Goal: Information Seeking & Learning: Learn about a topic

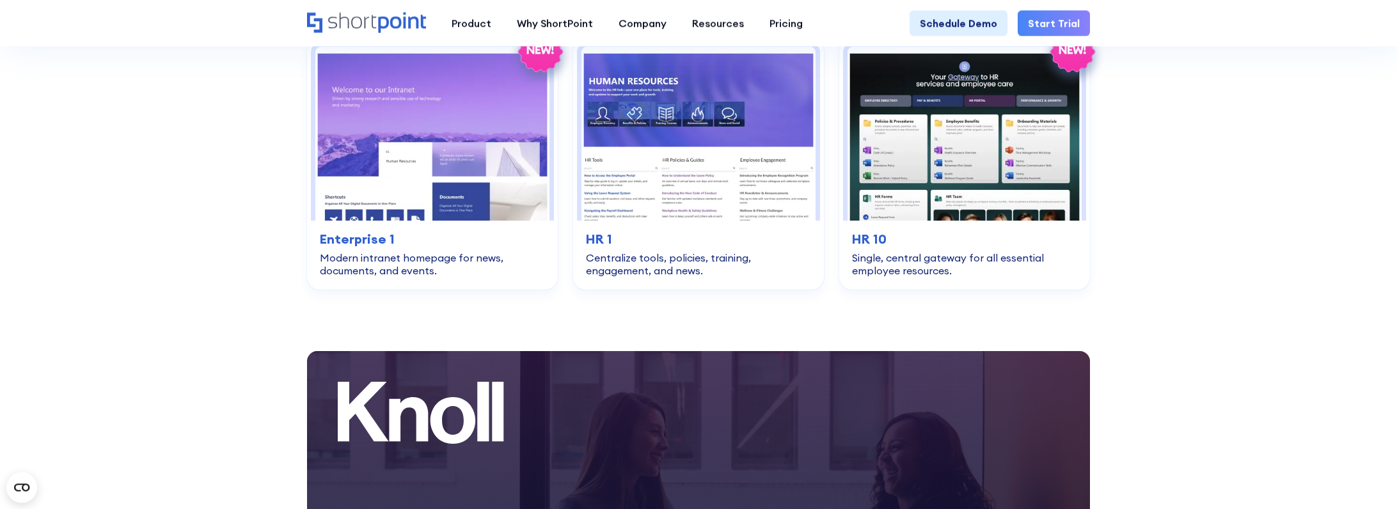
scroll to position [2692, 0]
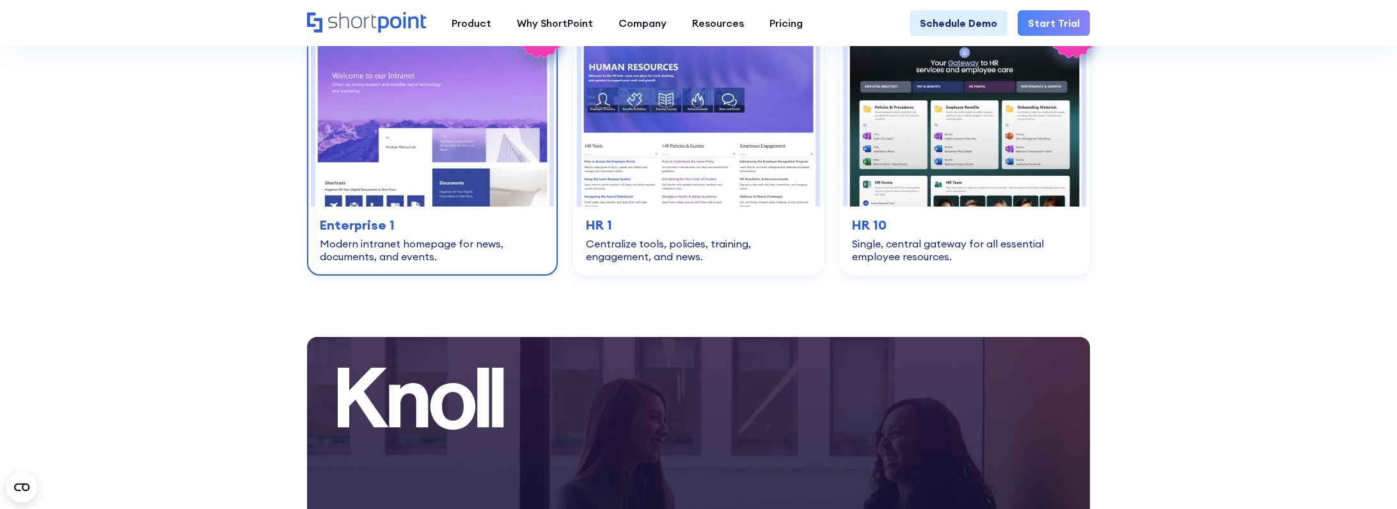
click at [401, 142] on img at bounding box center [432, 119] width 234 height 173
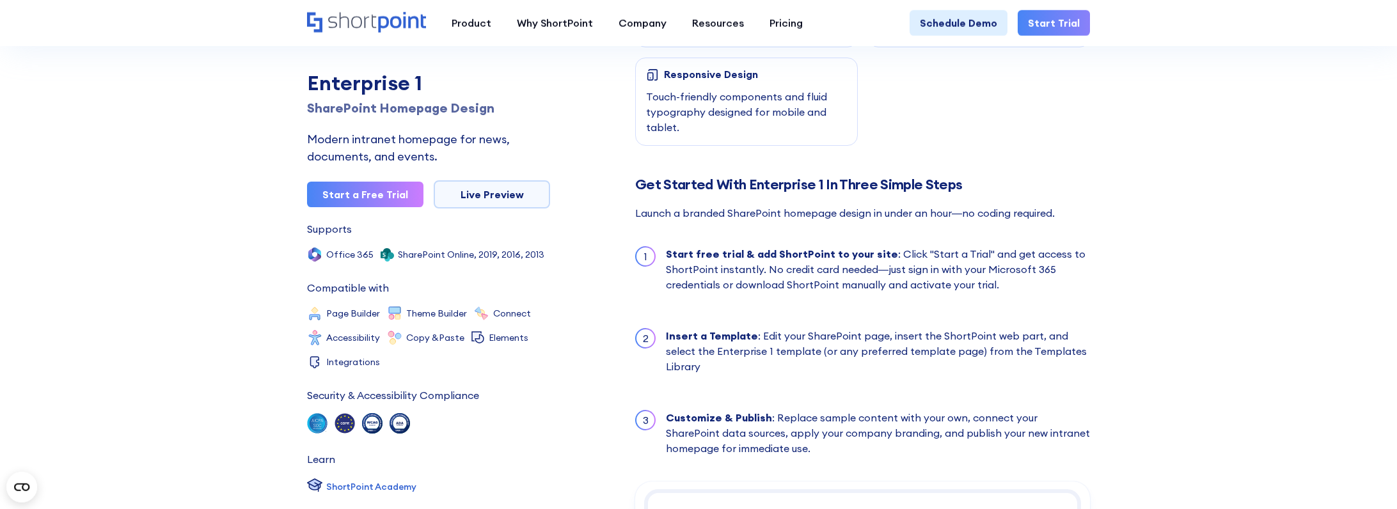
scroll to position [1044, 0]
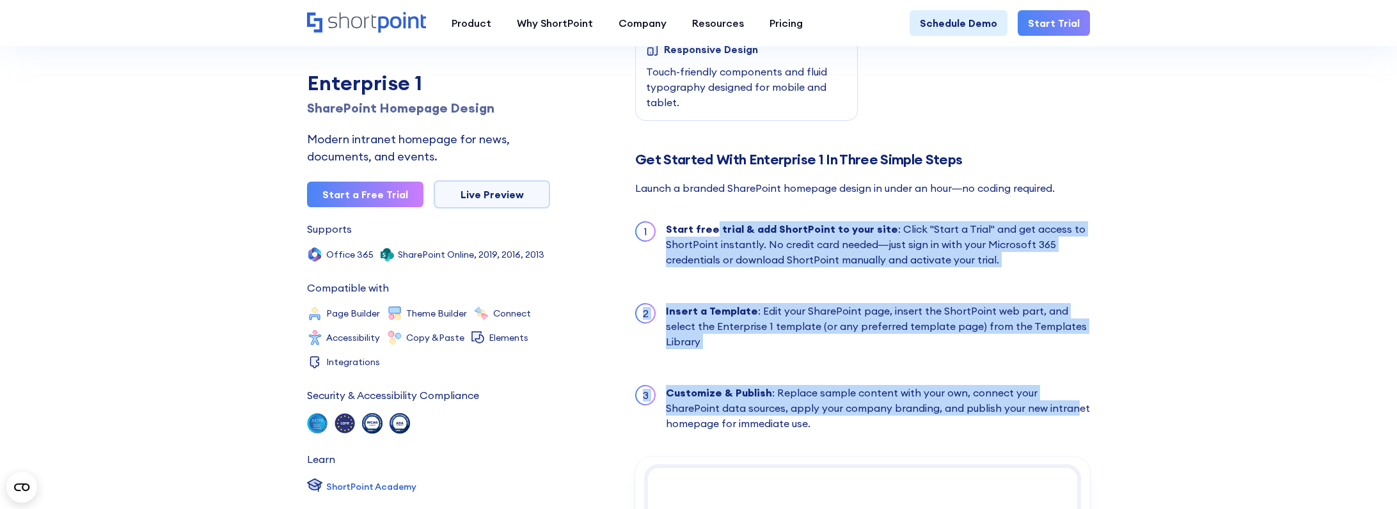
drag, startPoint x: 715, startPoint y: 214, endPoint x: 1015, endPoint y: 384, distance: 345.3
click at [1015, 384] on ul "1 Start free trial & add ShortPoint to your site : Click "Start a Trial" and ge…" at bounding box center [862, 325] width 455 height 235
click at [989, 385] on div "Customize & Publish : Replace sample content with your own, connect your ShareP…" at bounding box center [878, 408] width 424 height 46
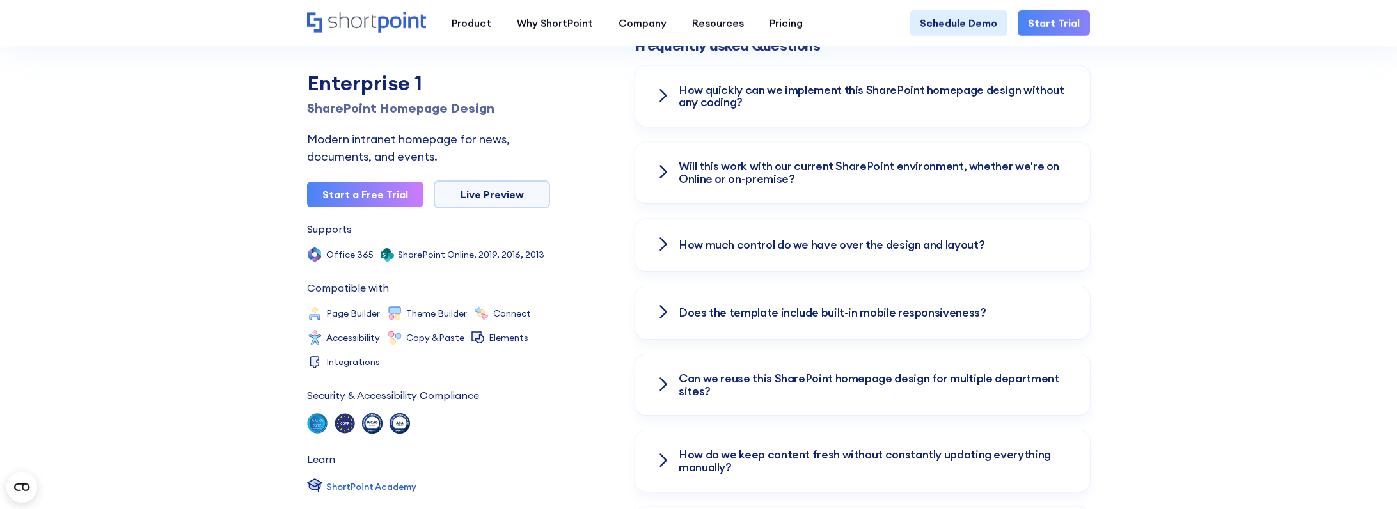
scroll to position [1826, 0]
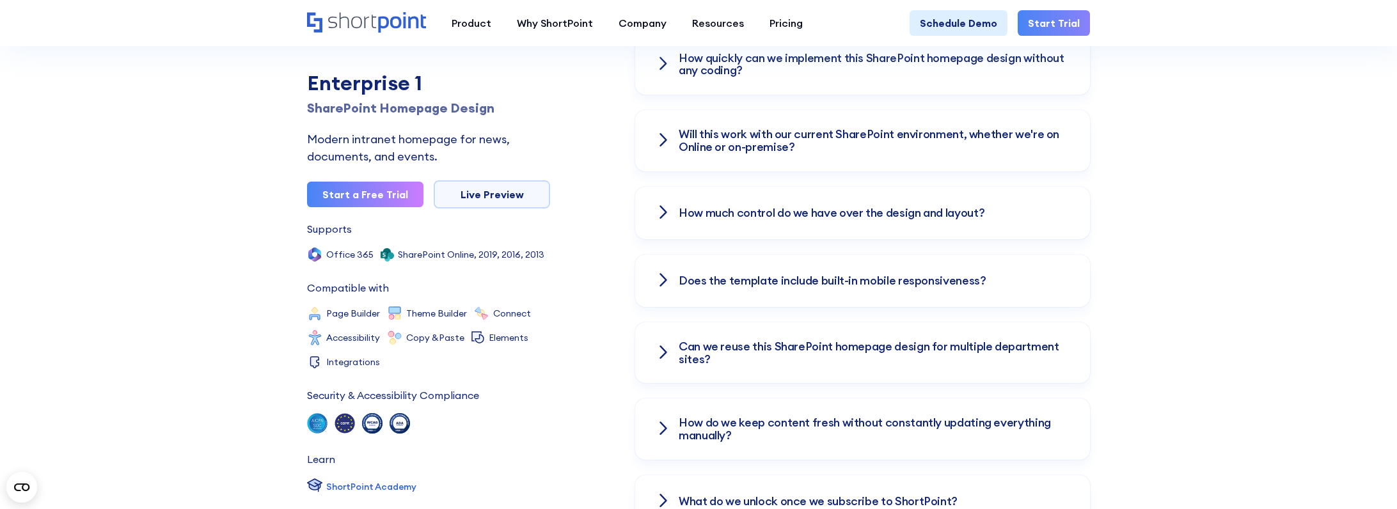
click at [658, 205] on icon at bounding box center [662, 212] width 15 height 15
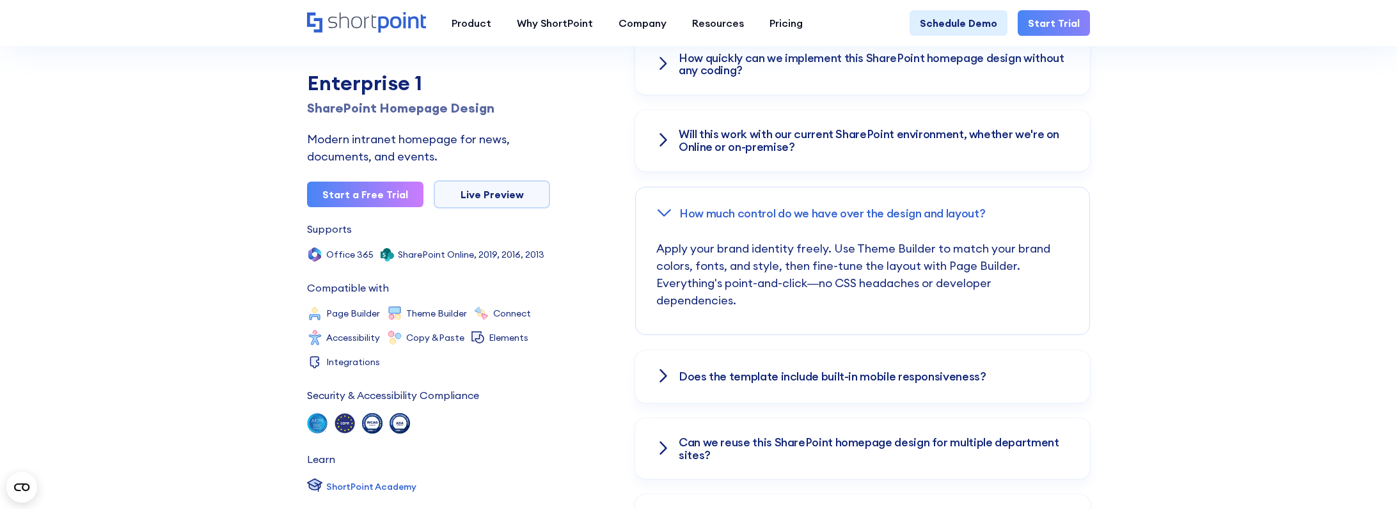
click at [657, 368] on icon at bounding box center [662, 375] width 15 height 15
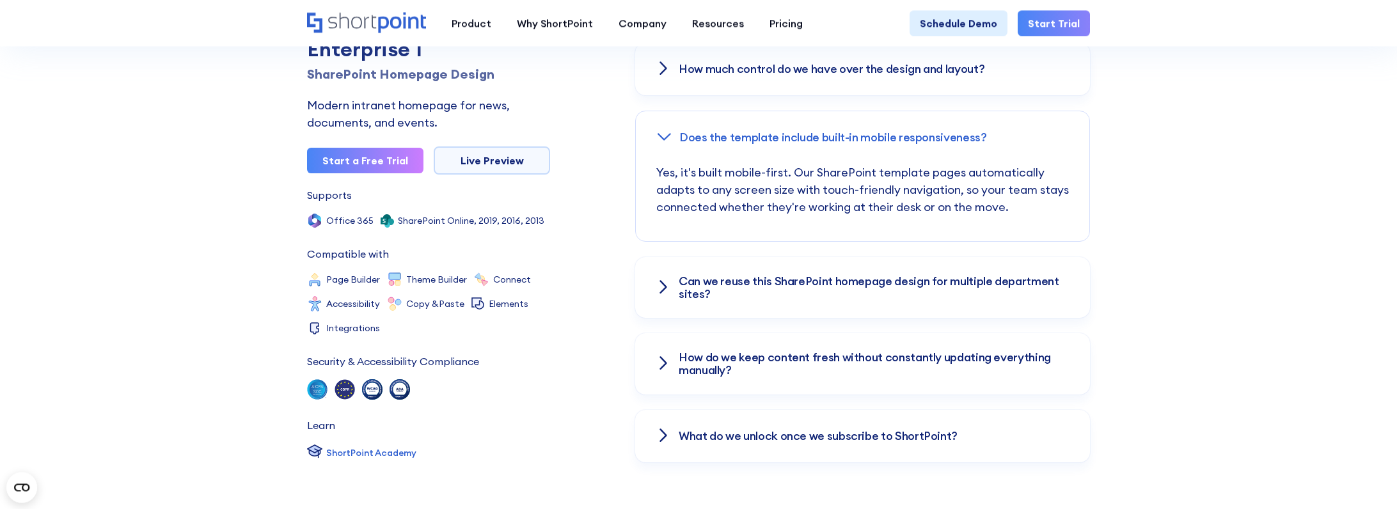
scroll to position [2000, 0]
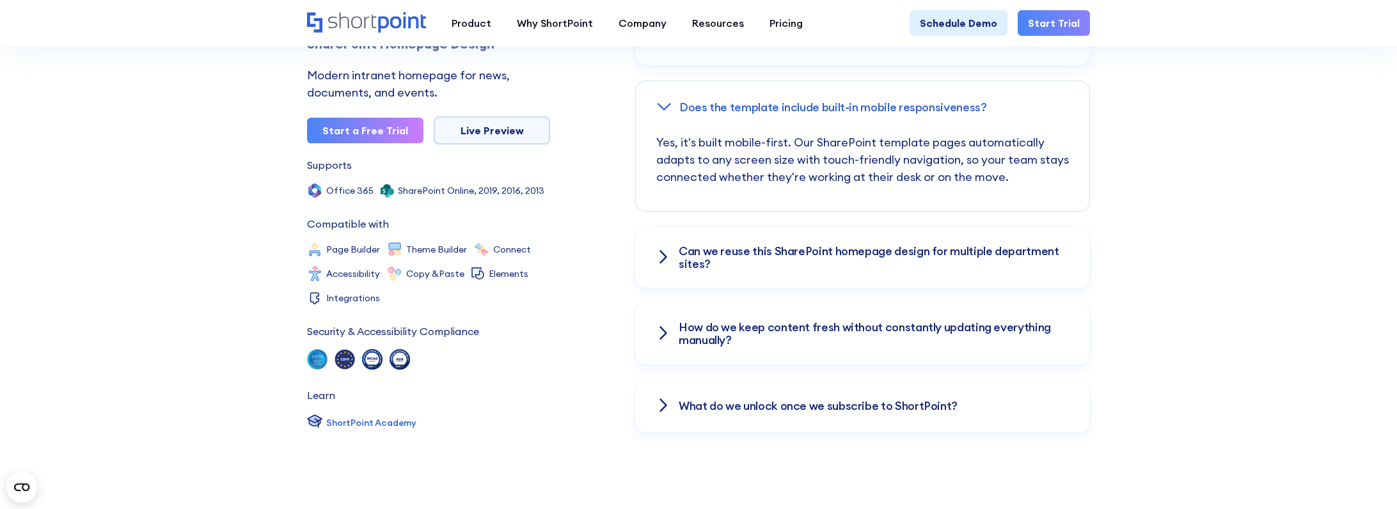
click at [674, 238] on div "Can we reuse this SharePoint homepage design for multiple department sites?" at bounding box center [862, 257] width 455 height 61
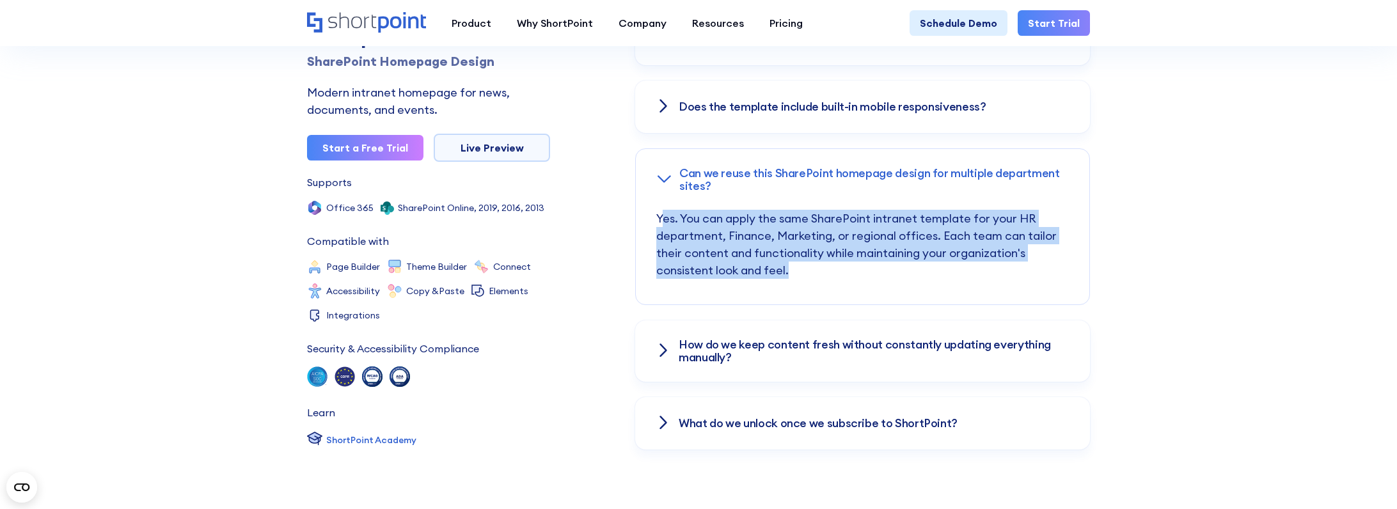
drag, startPoint x: 664, startPoint y: 191, endPoint x: 859, endPoint y: 242, distance: 201.6
click at [858, 242] on p "Yes. You can apply the same SharePoint intranet template for your HR department…" at bounding box center [862, 257] width 412 height 95
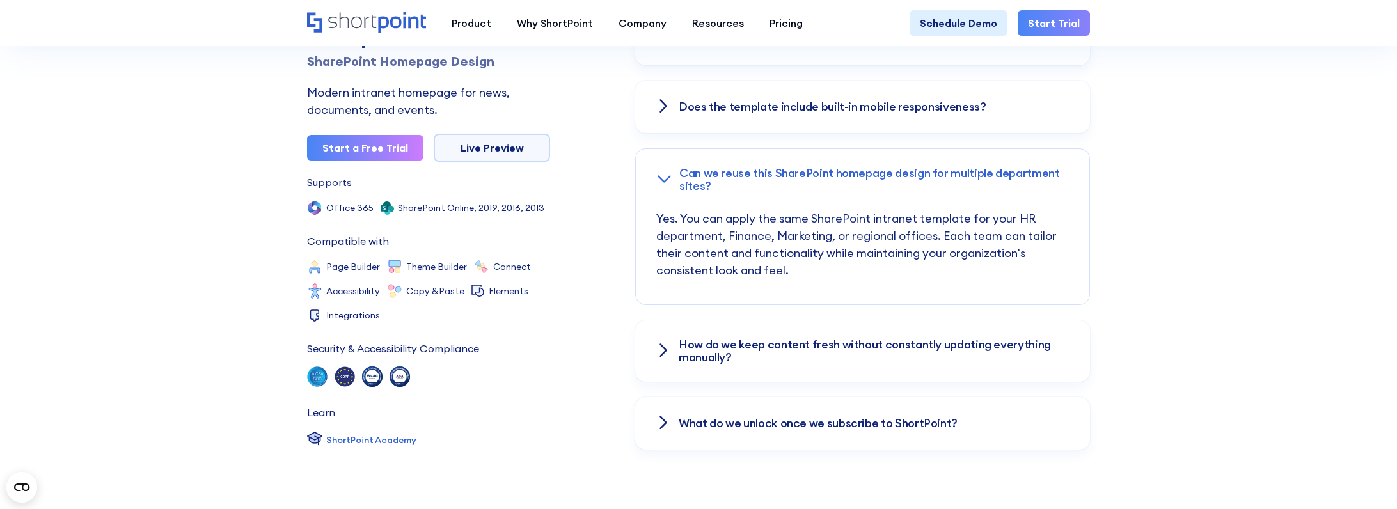
click at [859, 240] on p "Yes. You can apply the same SharePoint intranet template for your HR department…" at bounding box center [862, 257] width 412 height 95
click at [681, 338] on h3 "How do we keep content fresh without constantly updating everything manually?" at bounding box center [873, 351] width 391 height 26
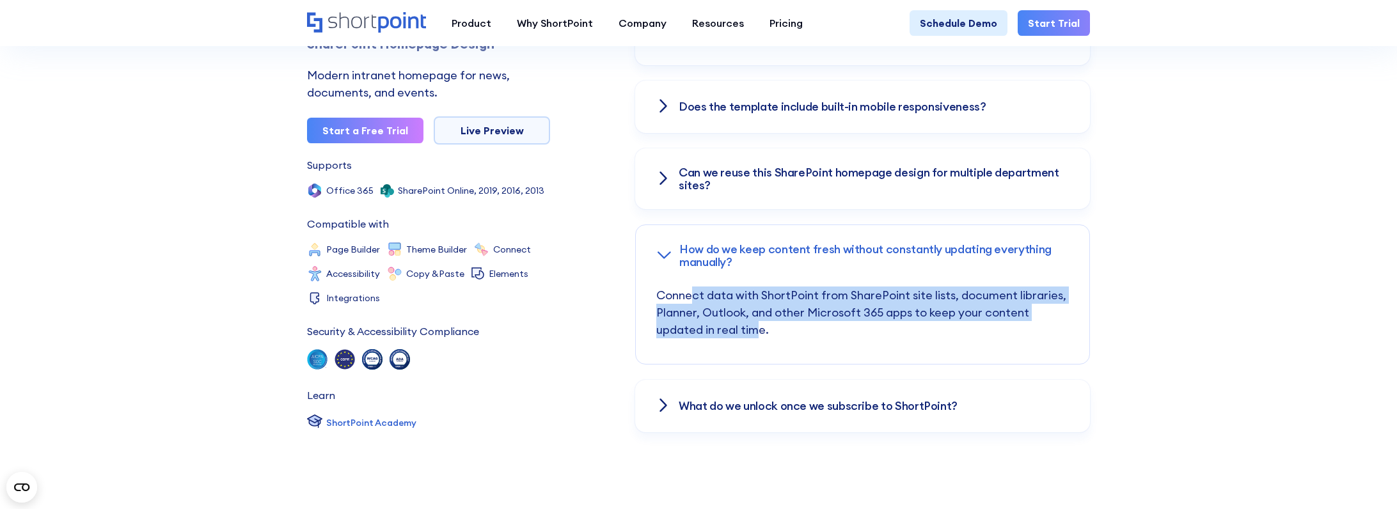
drag, startPoint x: 691, startPoint y: 267, endPoint x: 755, endPoint y: 310, distance: 77.5
click at [755, 310] on p "Connect data with ShortPoint from SharePoint site lists, document libraries, Pl…" at bounding box center [862, 324] width 412 height 77
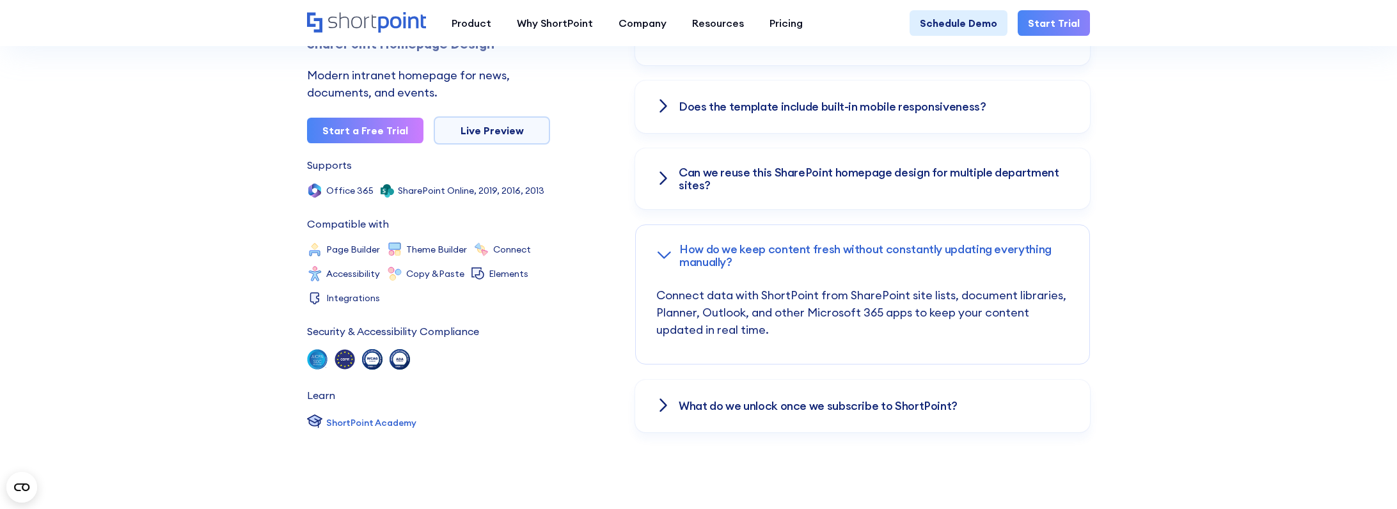
click at [708, 400] on h3 "What do we unlock once we subscribe to ShortPoint?" at bounding box center [817, 406] width 279 height 13
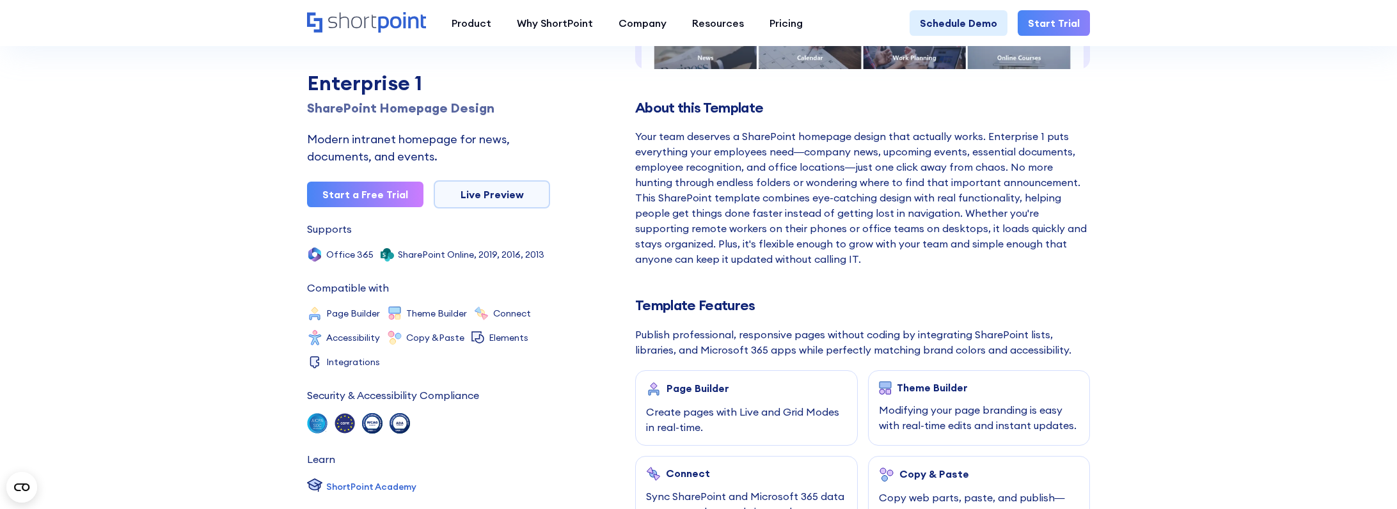
scroll to position [0, 0]
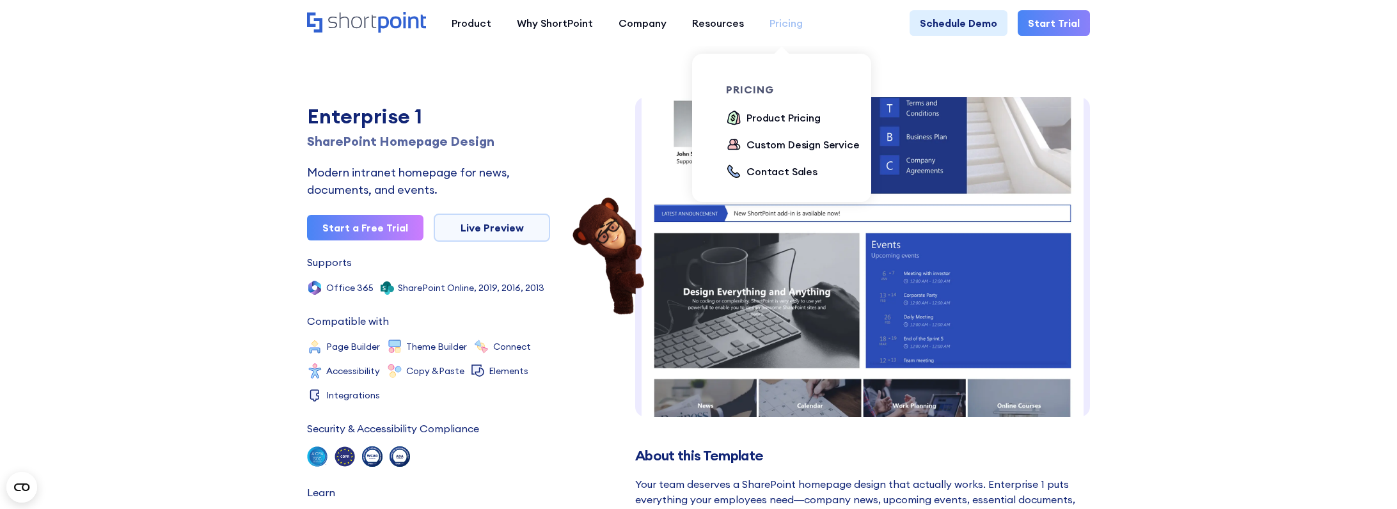
click at [786, 22] on div "Pricing" at bounding box center [785, 22] width 33 height 15
click at [768, 122] on div "Product Pricing" at bounding box center [783, 117] width 74 height 15
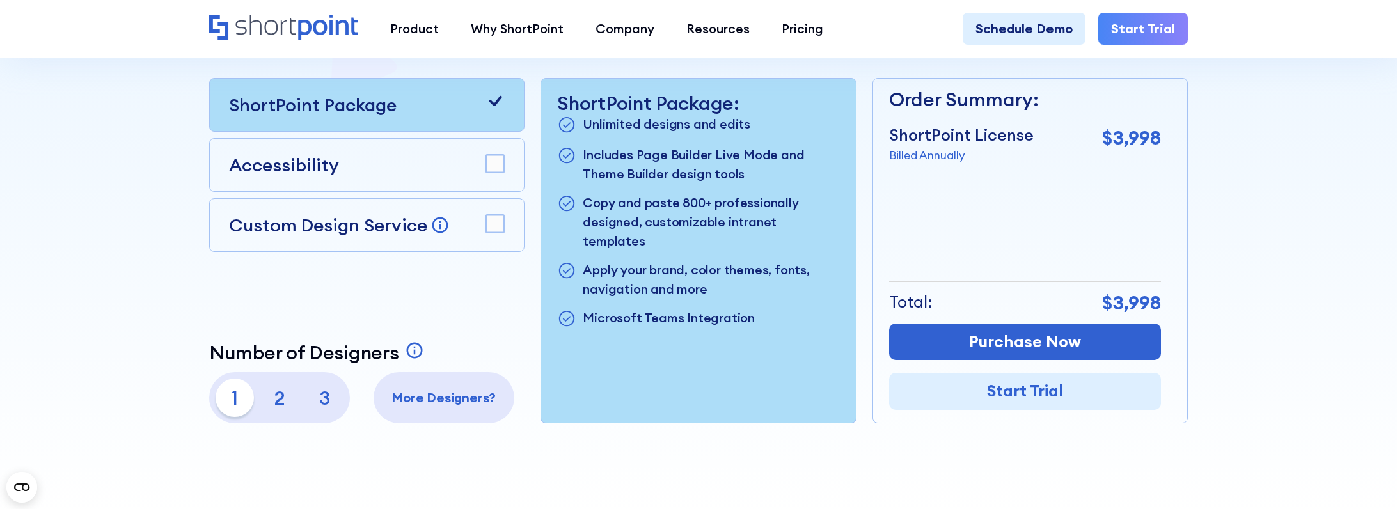
scroll to position [522, 0]
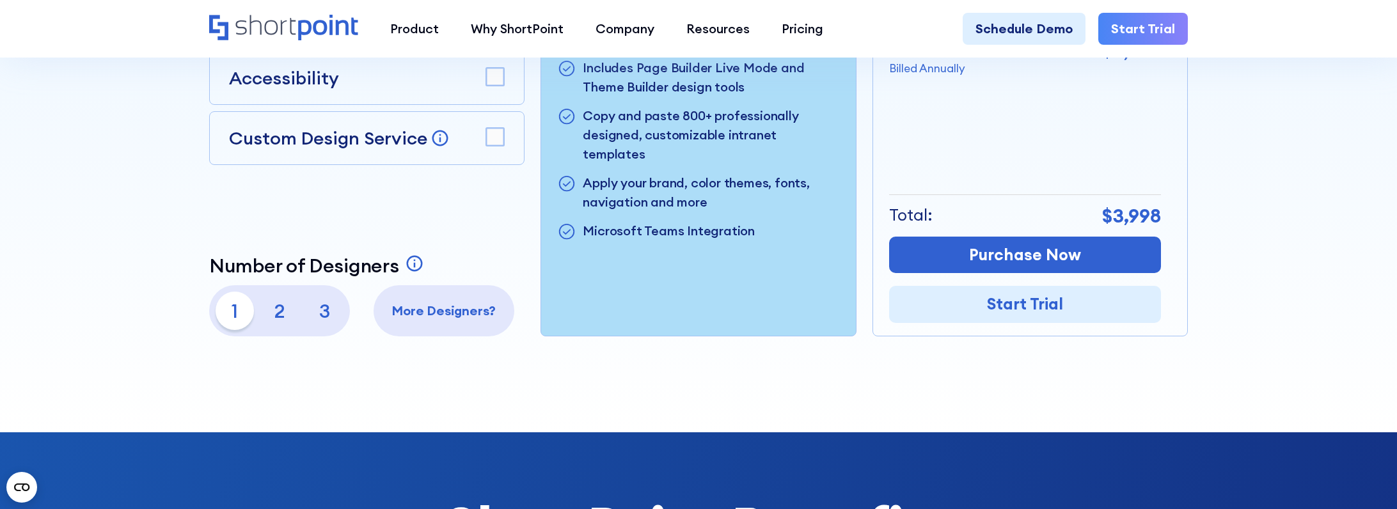
click at [283, 313] on p "2" at bounding box center [279, 311] width 38 height 38
click at [336, 313] on p "3" at bounding box center [324, 311] width 38 height 38
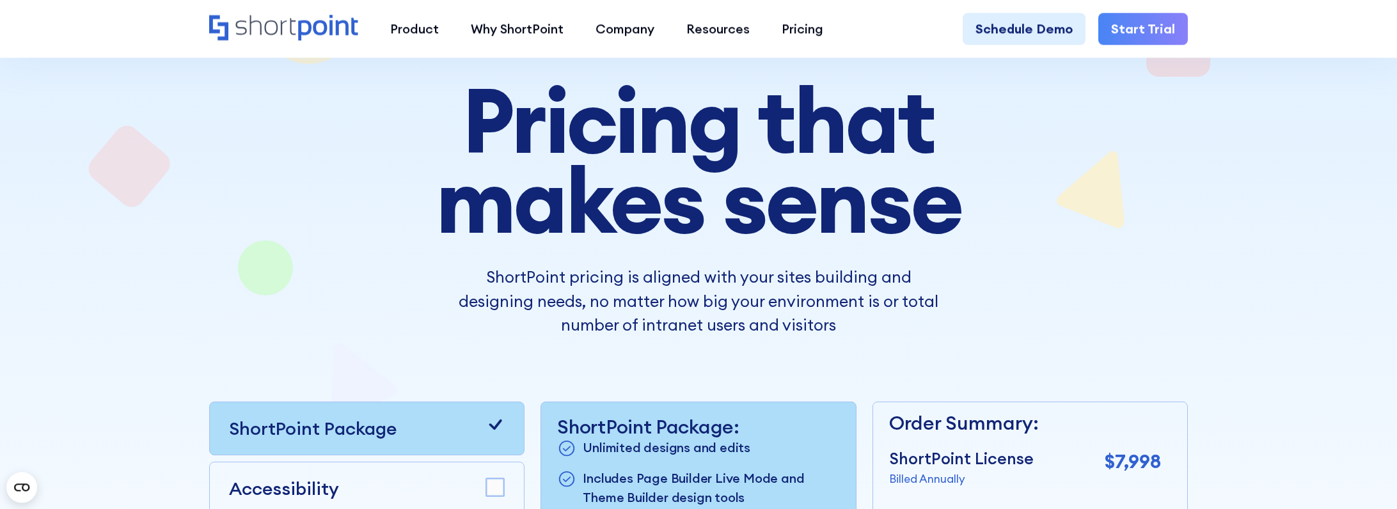
scroll to position [0, 0]
